Goal: Information Seeking & Learning: Stay updated

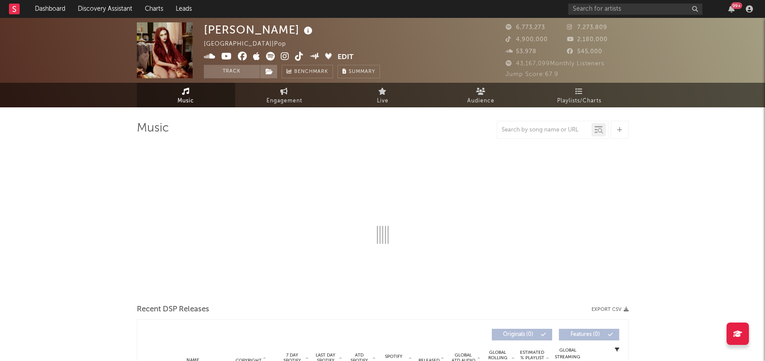
click at [10, 11] on rect at bounding box center [14, 9] width 11 height 11
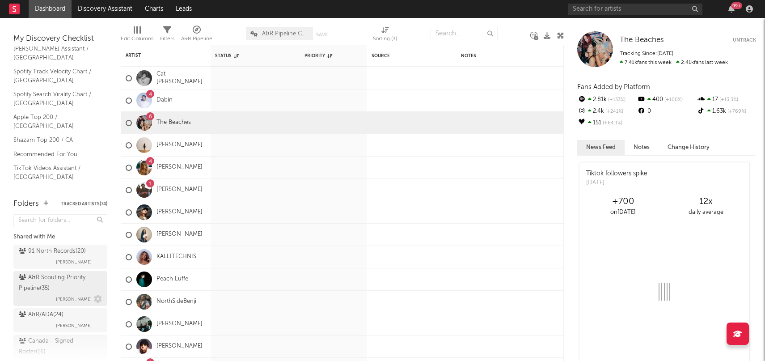
scroll to position [61, 0]
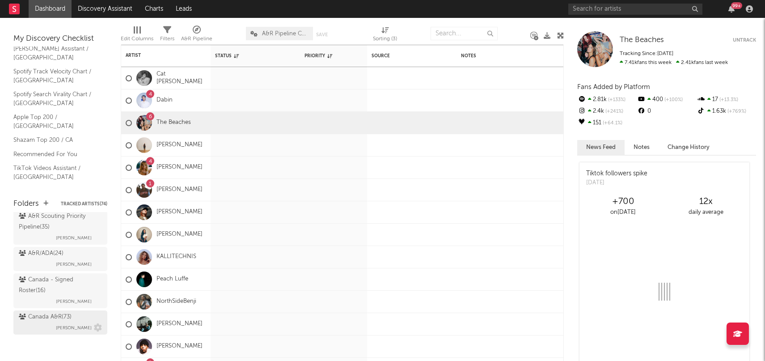
click at [59, 319] on div "Canada A&R ( 73 )" at bounding box center [45, 317] width 53 height 11
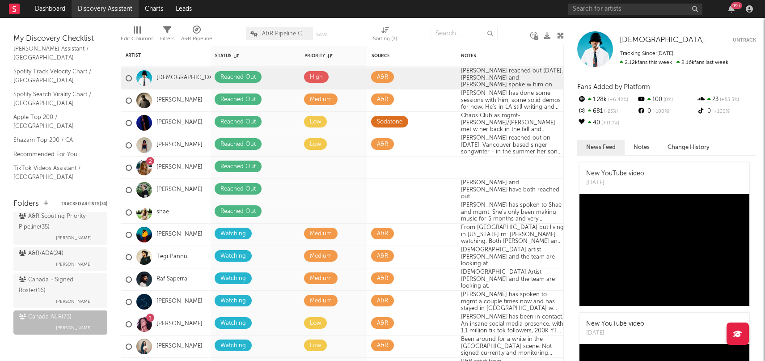
click at [119, 7] on link "Discovery Assistant" at bounding box center [105, 9] width 67 height 18
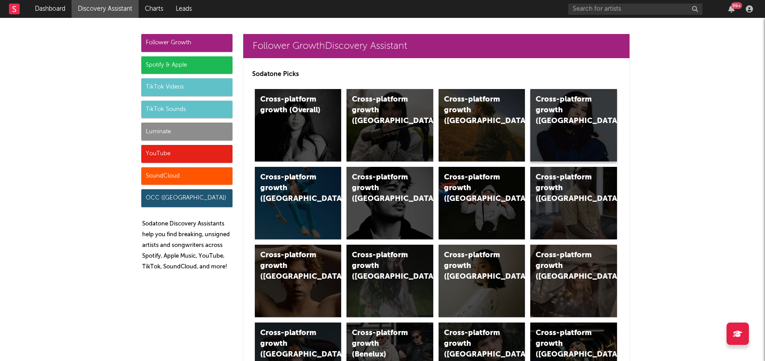
click at [564, 121] on div "Cross-platform growth ([GEOGRAPHIC_DATA])" at bounding box center [566, 110] width 61 height 32
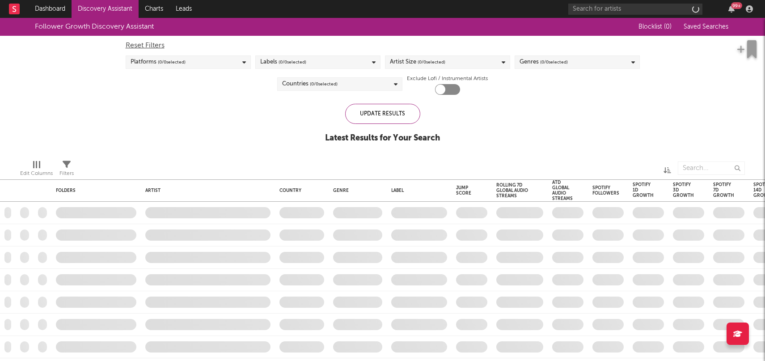
checkbox input "true"
